Goal: Find specific page/section: Find specific page/section

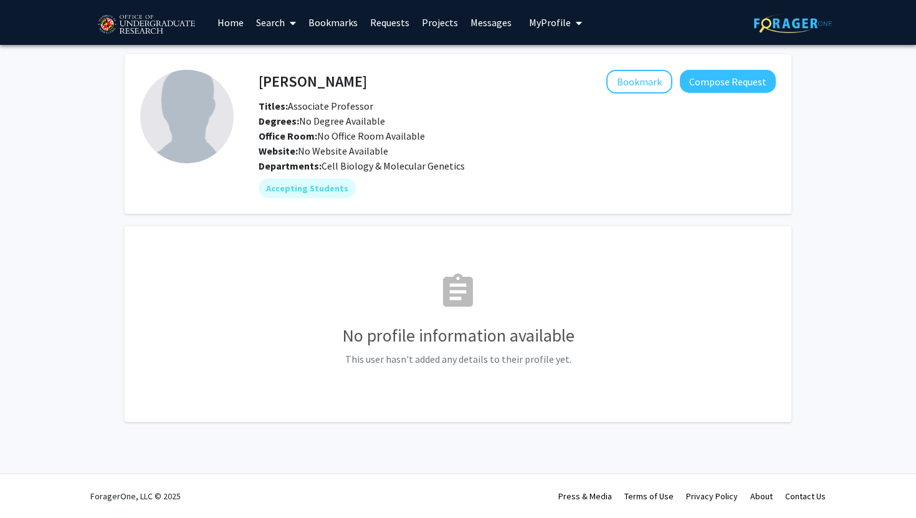
click at [272, 26] on link "Search" at bounding box center [276, 23] width 52 height 44
click at [435, 23] on link "Projects" at bounding box center [439, 23] width 49 height 44
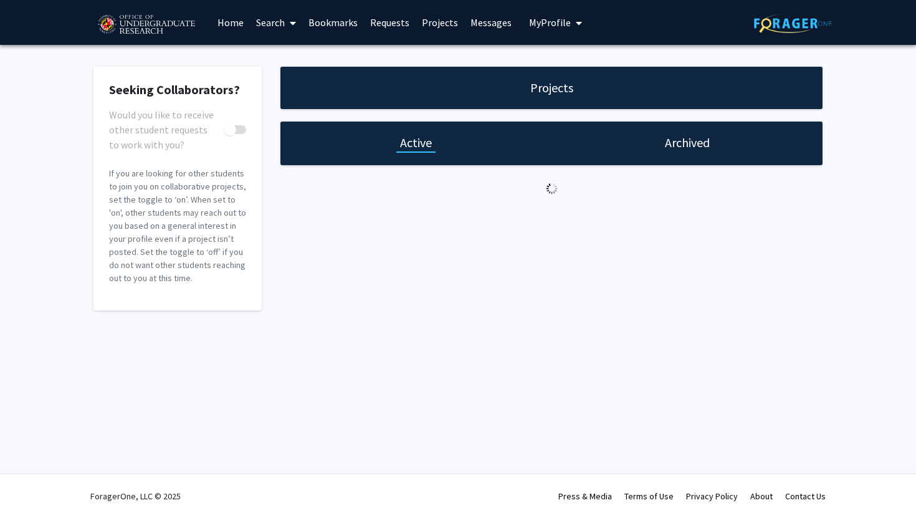
click at [435, 23] on link "Projects" at bounding box center [439, 23] width 49 height 44
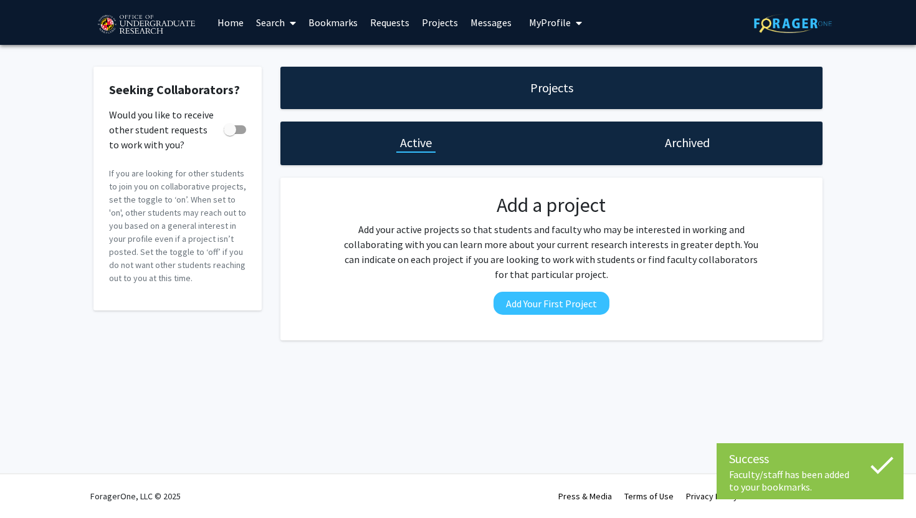
click at [275, 23] on link "Search" at bounding box center [276, 23] width 52 height 44
click at [272, 55] on span "Faculty/Staff" at bounding box center [296, 57] width 92 height 25
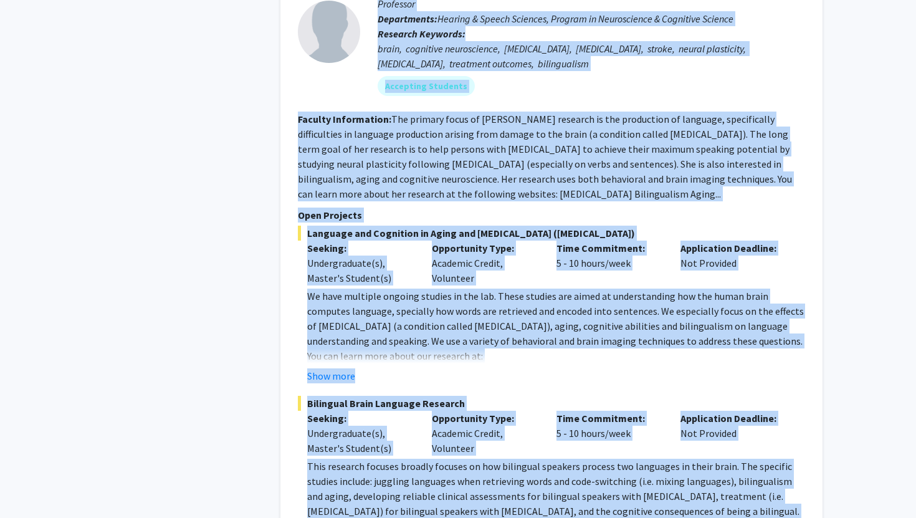
scroll to position [818, 0]
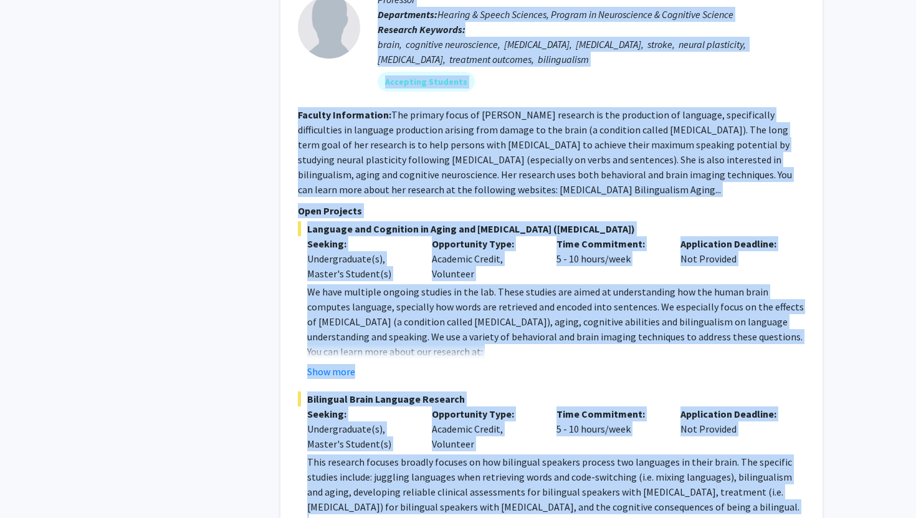
drag, startPoint x: 379, startPoint y: 59, endPoint x: 719, endPoint y: 499, distance: 555.6
click at [719, 499] on fg-search-faculty "[PERSON_NAME] Bookmark Compose Request Faculty Professor Departments: Hearing &…" at bounding box center [551, 251] width 507 height 596
copy fg-search-faculty "Loremip Dolors-Amet Consecte Adipisc Elitsed Doeiusm Temporinc Utlaboreetd: Mag…"
